Goal: Information Seeking & Learning: Check status

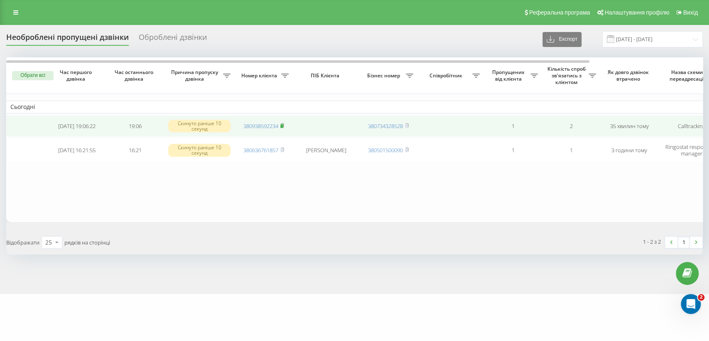
click at [282, 126] on rect at bounding box center [281, 126] width 2 height 4
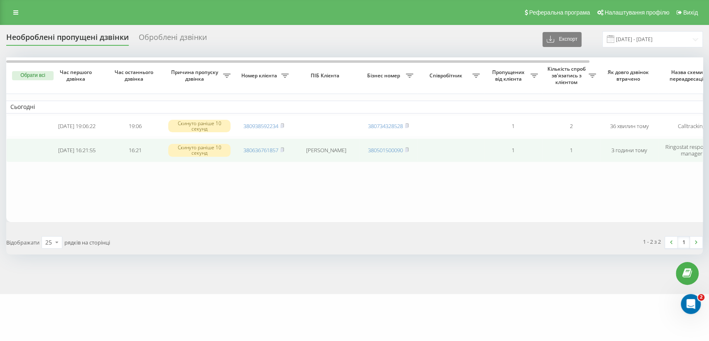
copy td "[PERSON_NAME]"
drag, startPoint x: 300, startPoint y: 150, endPoint x: 349, endPoint y: 155, distance: 48.9
click at [349, 155] on td "[PERSON_NAME]" at bounding box center [326, 149] width 66 height 23
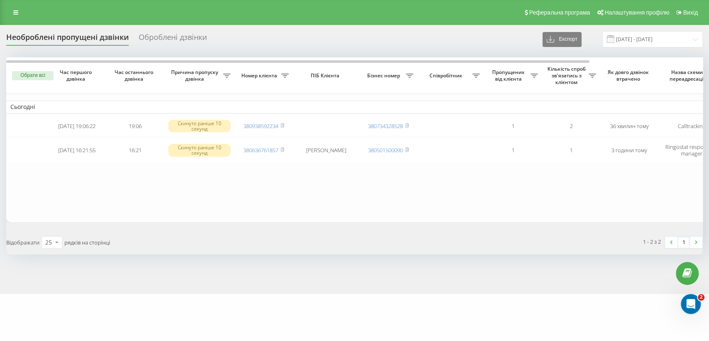
click at [555, 319] on div "[DOMAIN_NAME] Проекти [DOMAIN_NAME] Дашборд Центр звернень Журнал дзвінків Журн…" at bounding box center [354, 170] width 709 height 341
